Goal: Information Seeking & Learning: Learn about a topic

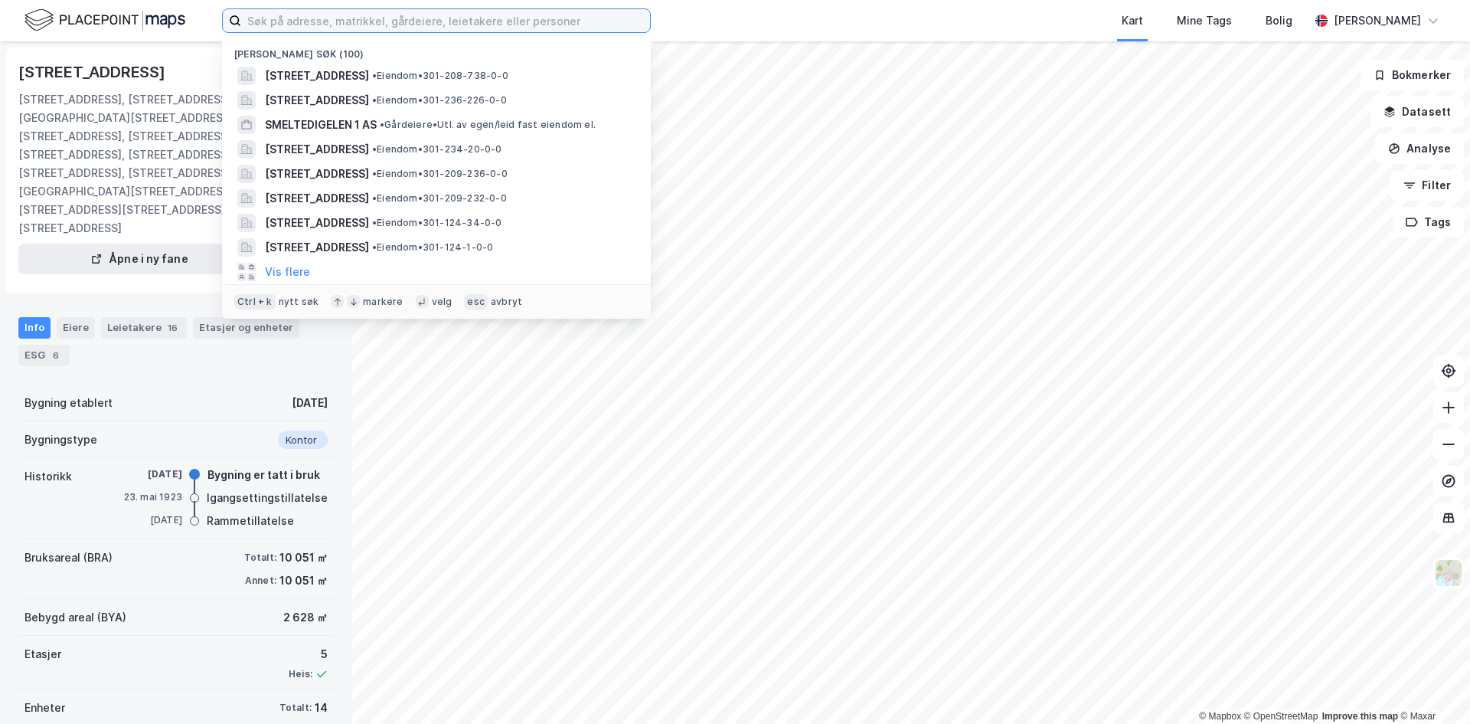
click at [494, 28] on input at bounding box center [445, 20] width 409 height 23
paste input "[STREET_ADDRESS]"
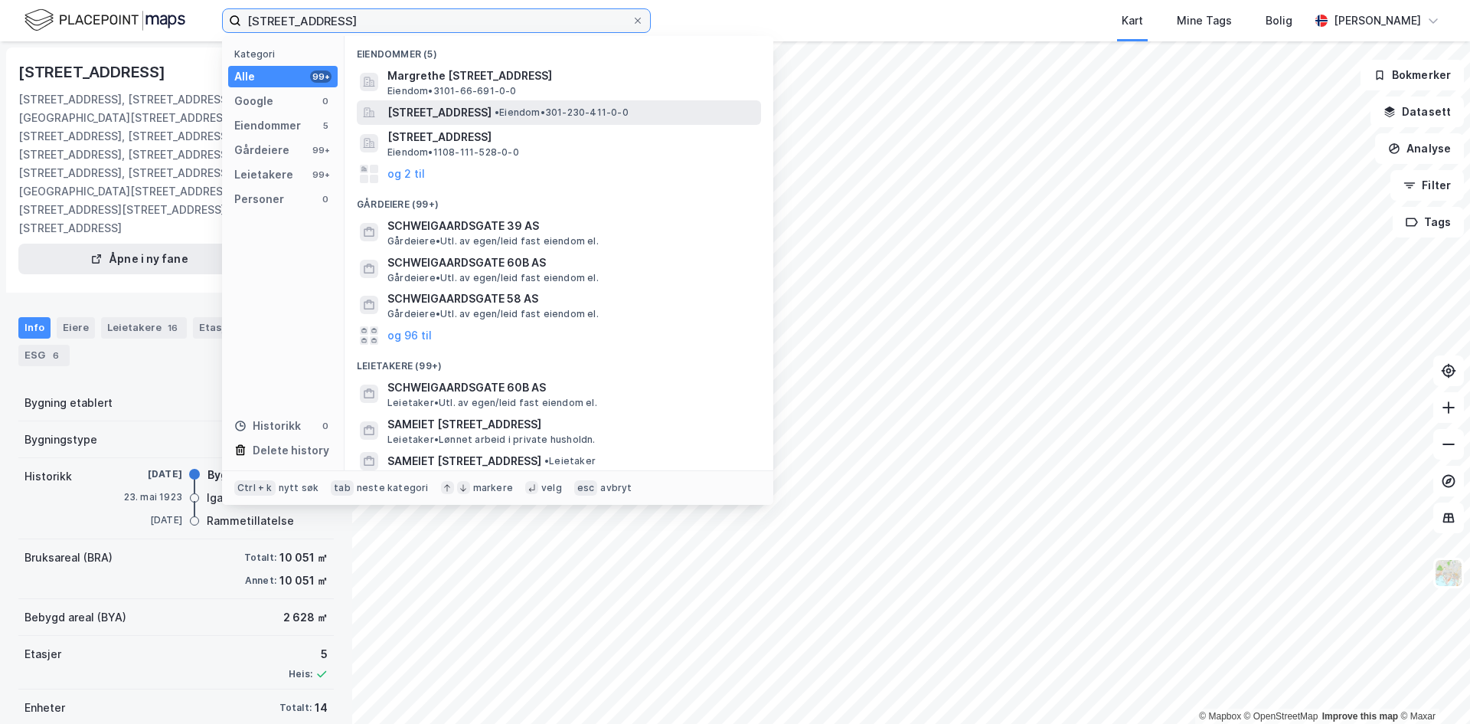
type input "[STREET_ADDRESS]"
click at [459, 109] on span "[STREET_ADDRESS]" at bounding box center [439, 112] width 104 height 18
